Goal: Transaction & Acquisition: Purchase product/service

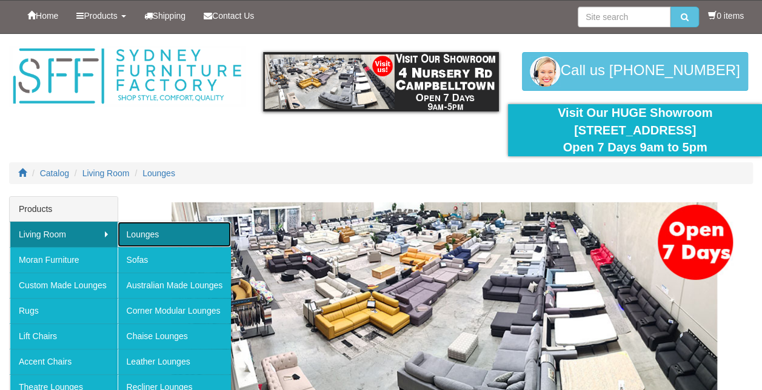
click at [139, 229] on link "Lounges" at bounding box center [175, 234] width 114 height 25
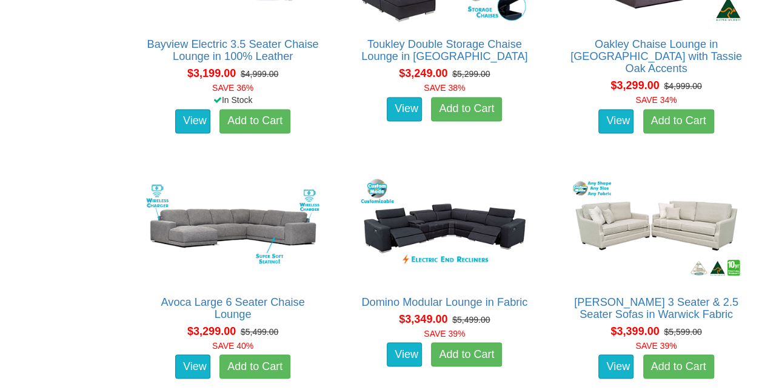
scroll to position [5456, 0]
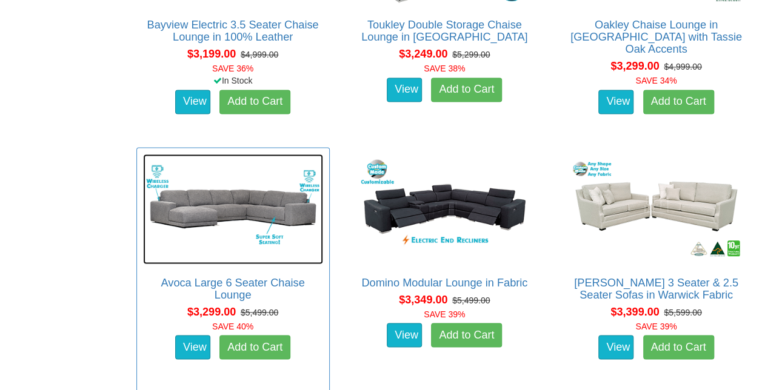
click at [212, 209] on img at bounding box center [233, 209] width 180 height 110
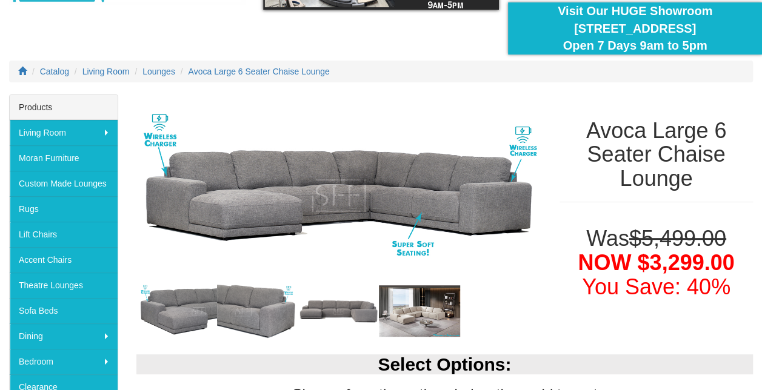
scroll to position [121, 0]
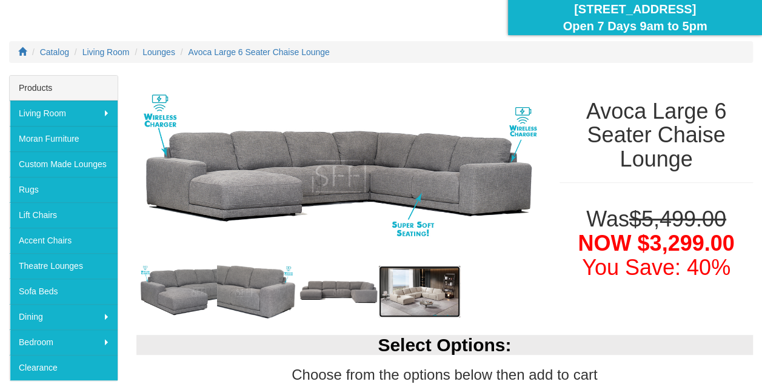
click at [420, 289] on img at bounding box center [419, 292] width 81 height 52
